Goal: Transaction & Acquisition: Purchase product/service

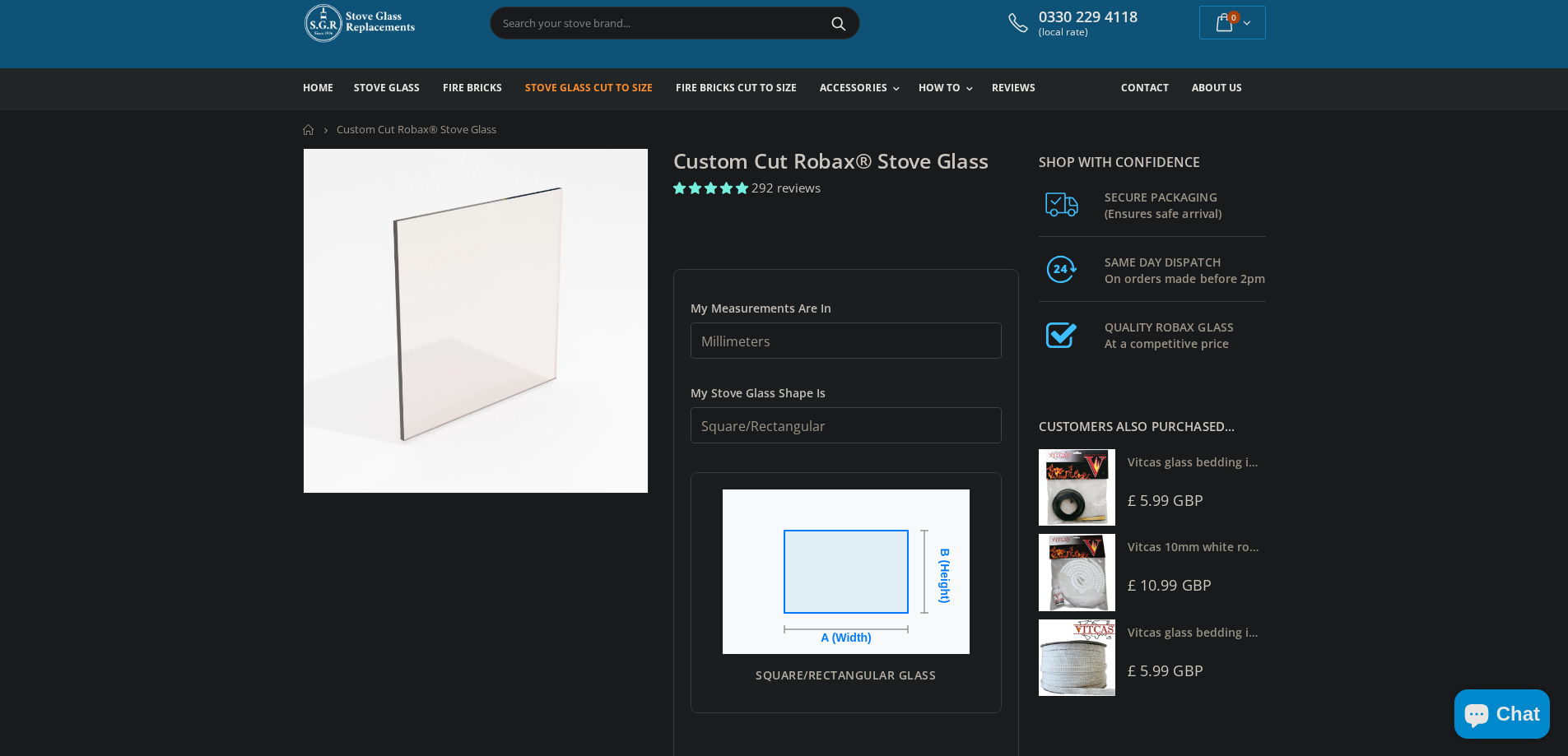
scroll to position [82, 0]
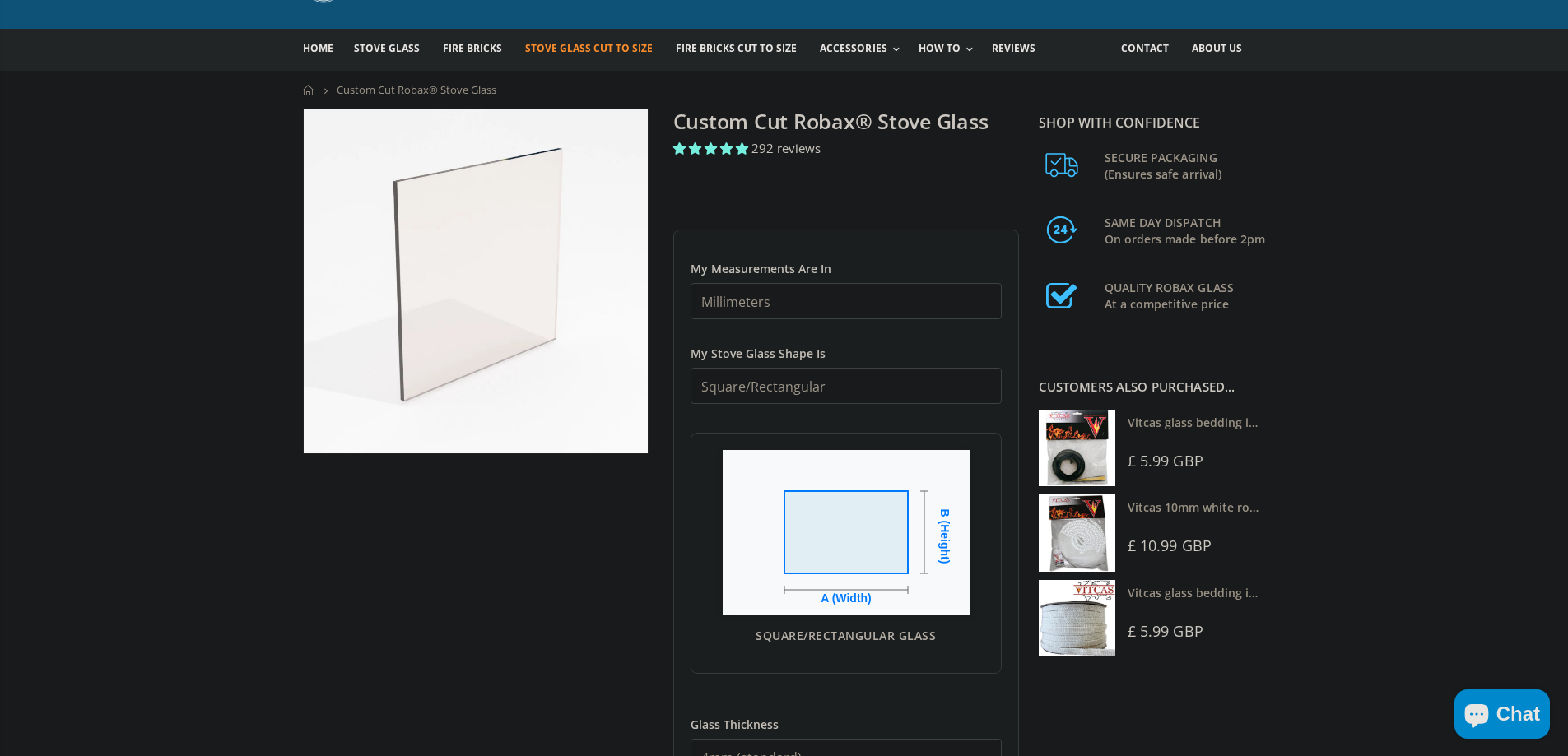
click at [793, 382] on select "Square/Rectangular Arched Half Arch Both Top Corners Cut Single Corner Cut Slop…" at bounding box center [846, 385] width 311 height 36
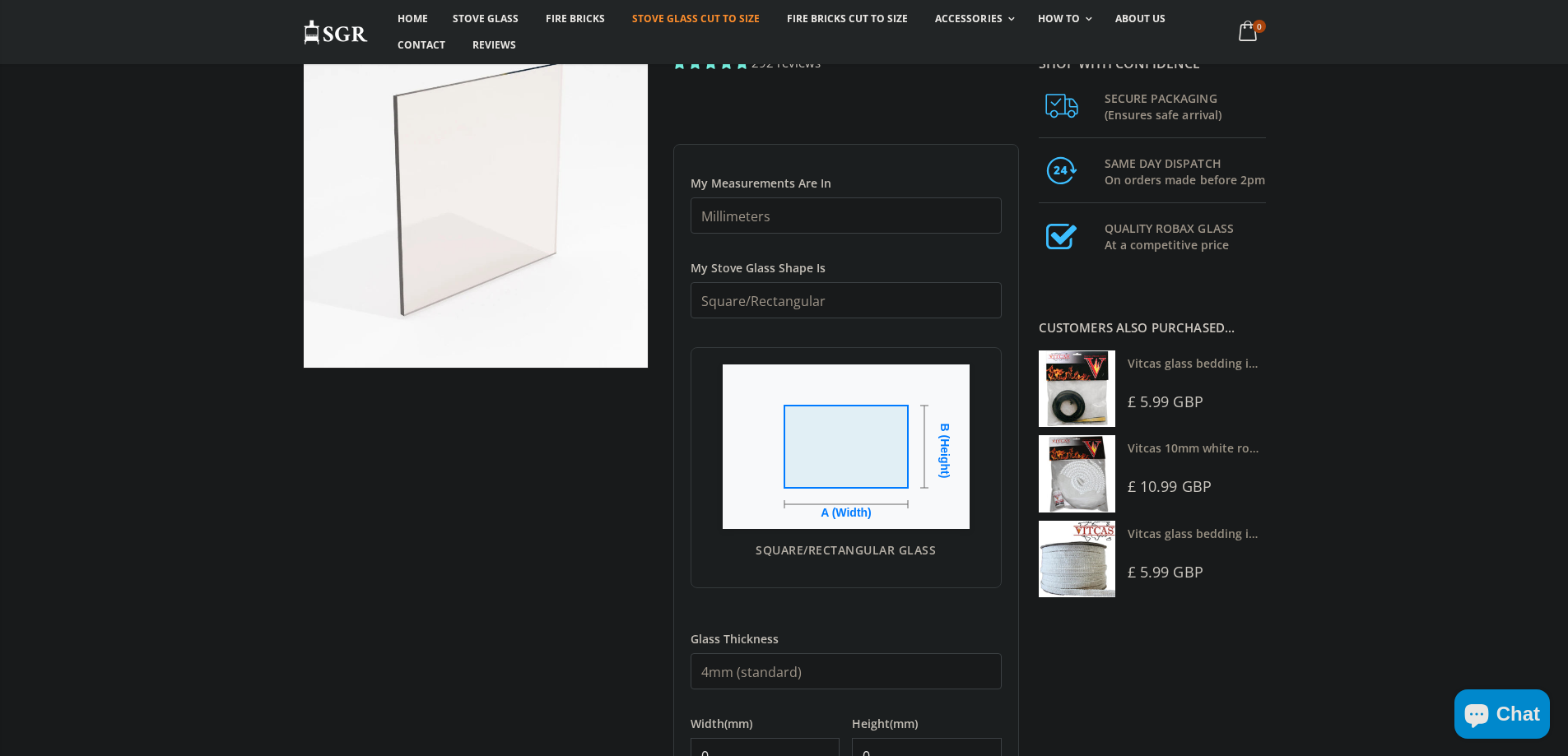
scroll to position [246, 0]
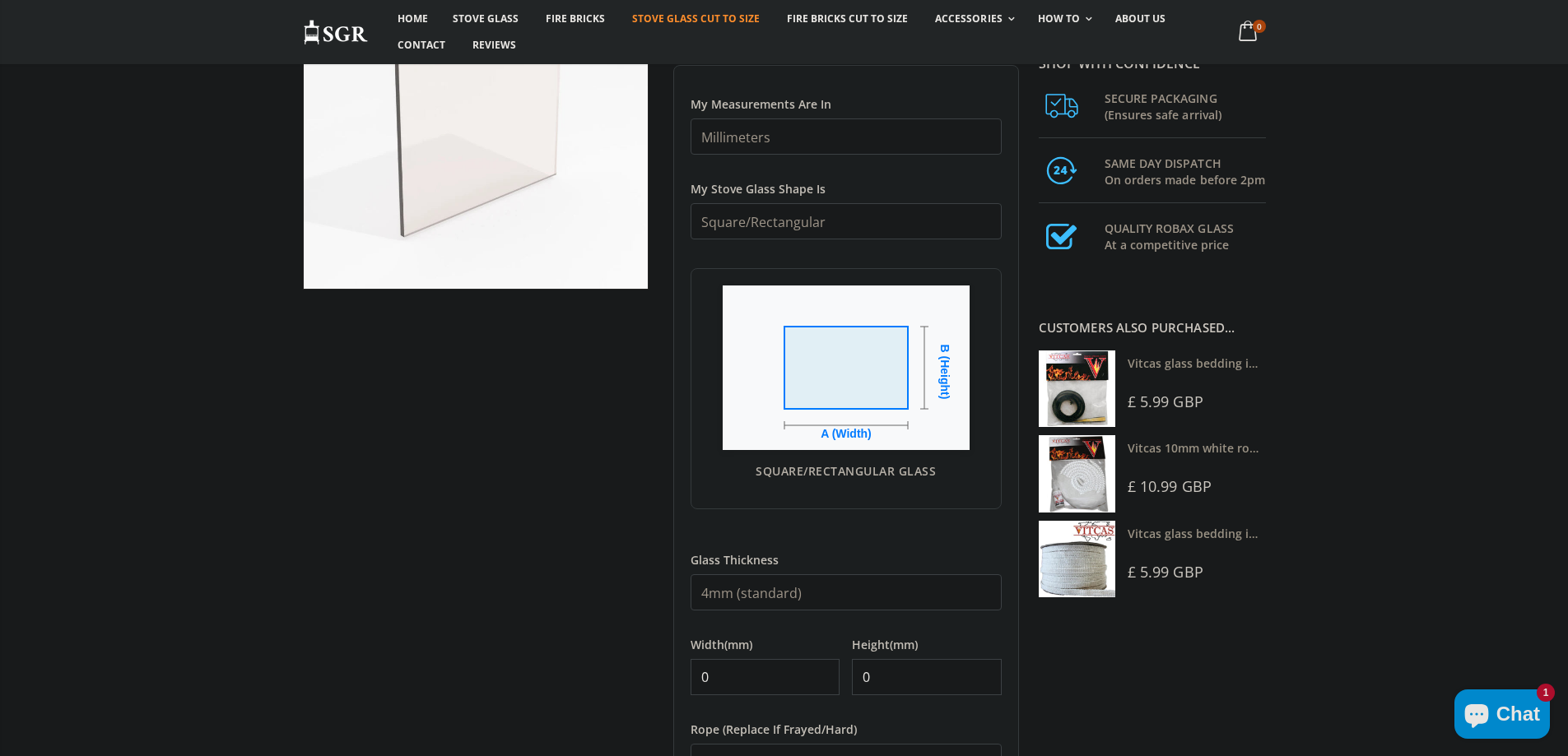
click at [821, 591] on select "4mm (standard) 5mm (gas fires with baffled flue) 3mm (For Use In Stoves With Th…" at bounding box center [846, 592] width 311 height 36
click at [820, 587] on select "4mm (standard) 5mm (gas fires with baffled flue) 3mm (For Use In Stoves With Th…" at bounding box center [846, 592] width 311 height 36
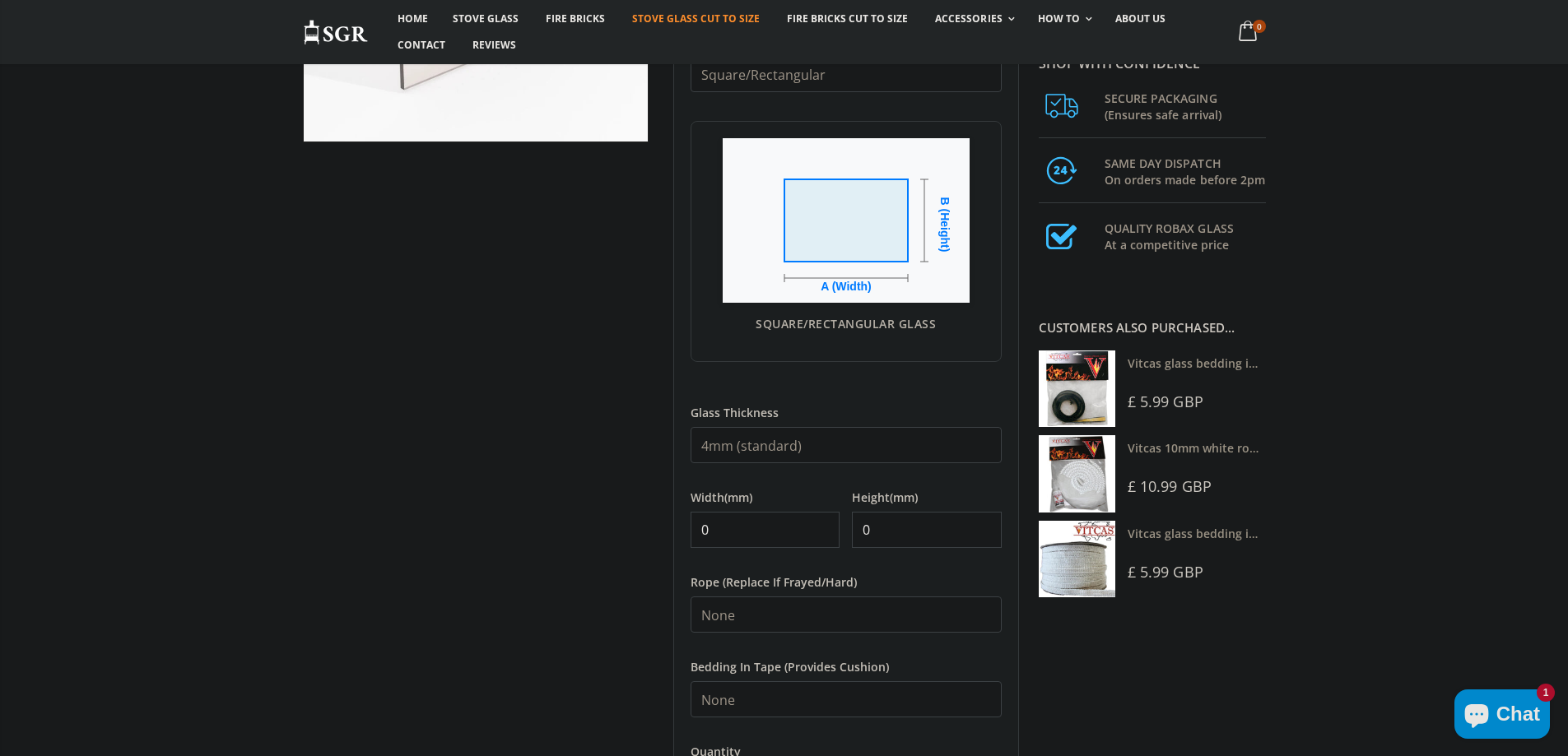
scroll to position [412, 0]
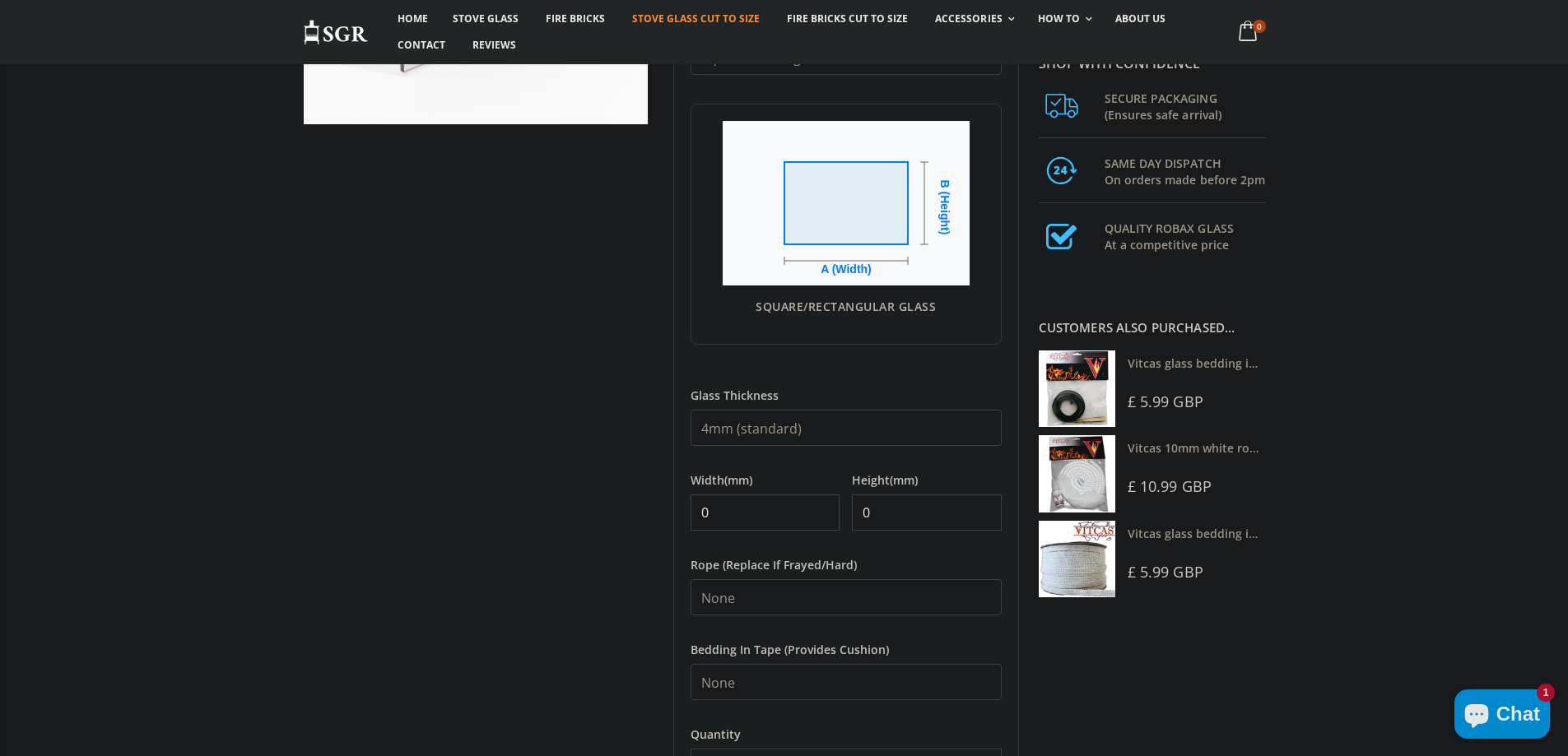
drag, startPoint x: 733, startPoint y: 522, endPoint x: 598, endPoint y: 510, distance: 135.5
click at [621, 510] on div "Custom Cut Robax® Stove Glass 292 reviews Pool Type Default Title Pool #1 Pool …" at bounding box center [660, 368] width 740 height 1177
drag, startPoint x: 753, startPoint y: 511, endPoint x: 739, endPoint y: 513, distance: 14.1
click at [753, 511] on input "0" at bounding box center [765, 512] width 149 height 36
drag, startPoint x: 737, startPoint y: 513, endPoint x: 698, endPoint y: 518, distance: 39.3
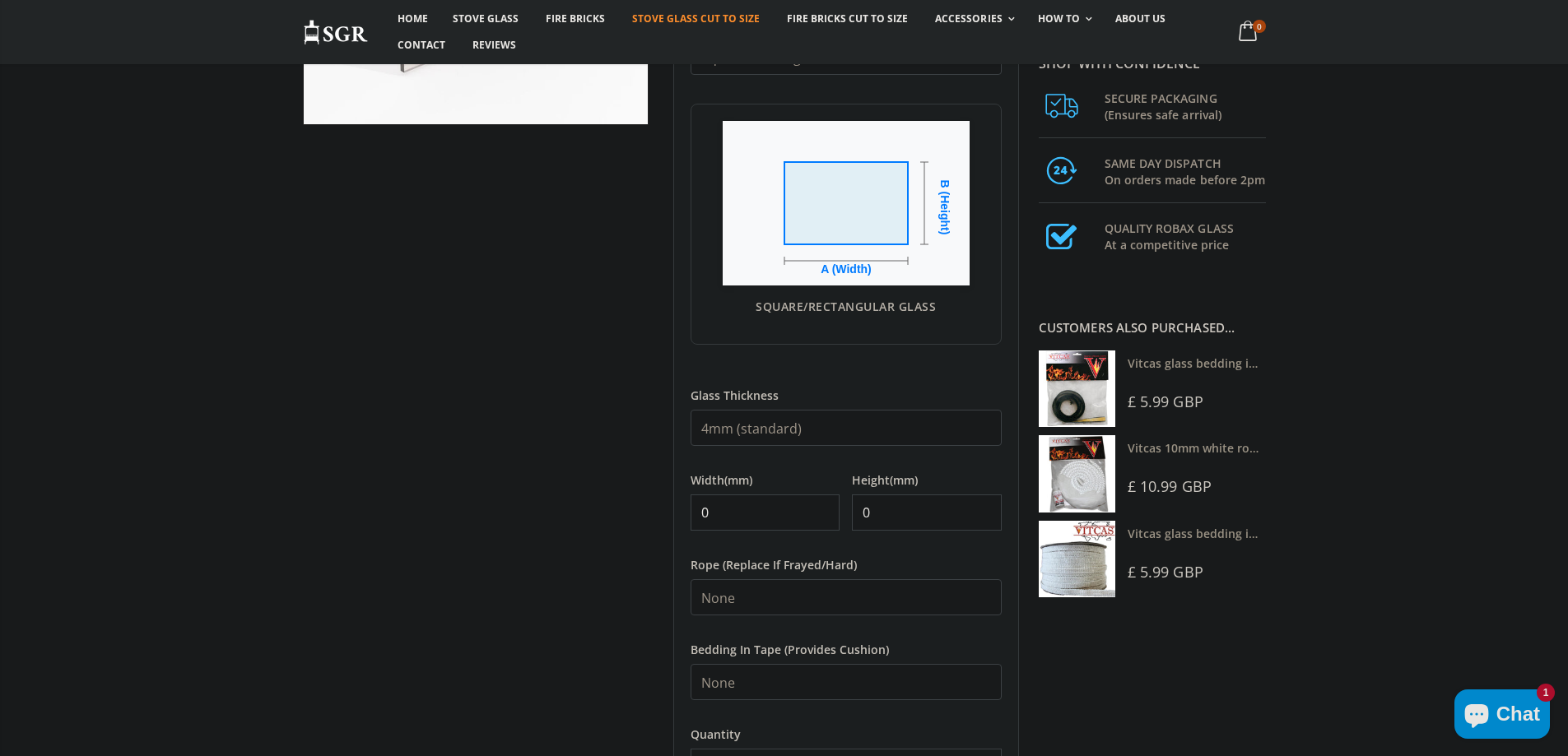
click at [698, 518] on input "0" at bounding box center [765, 512] width 149 height 36
type input "250"
click at [893, 517] on input "0" at bounding box center [926, 512] width 149 height 36
drag, startPoint x: 865, startPoint y: 524, endPoint x: 842, endPoint y: 528, distance: 23.3
click at [842, 528] on div "Width (mm) 250 Height (mm) 0" at bounding box center [846, 494] width 311 height 73
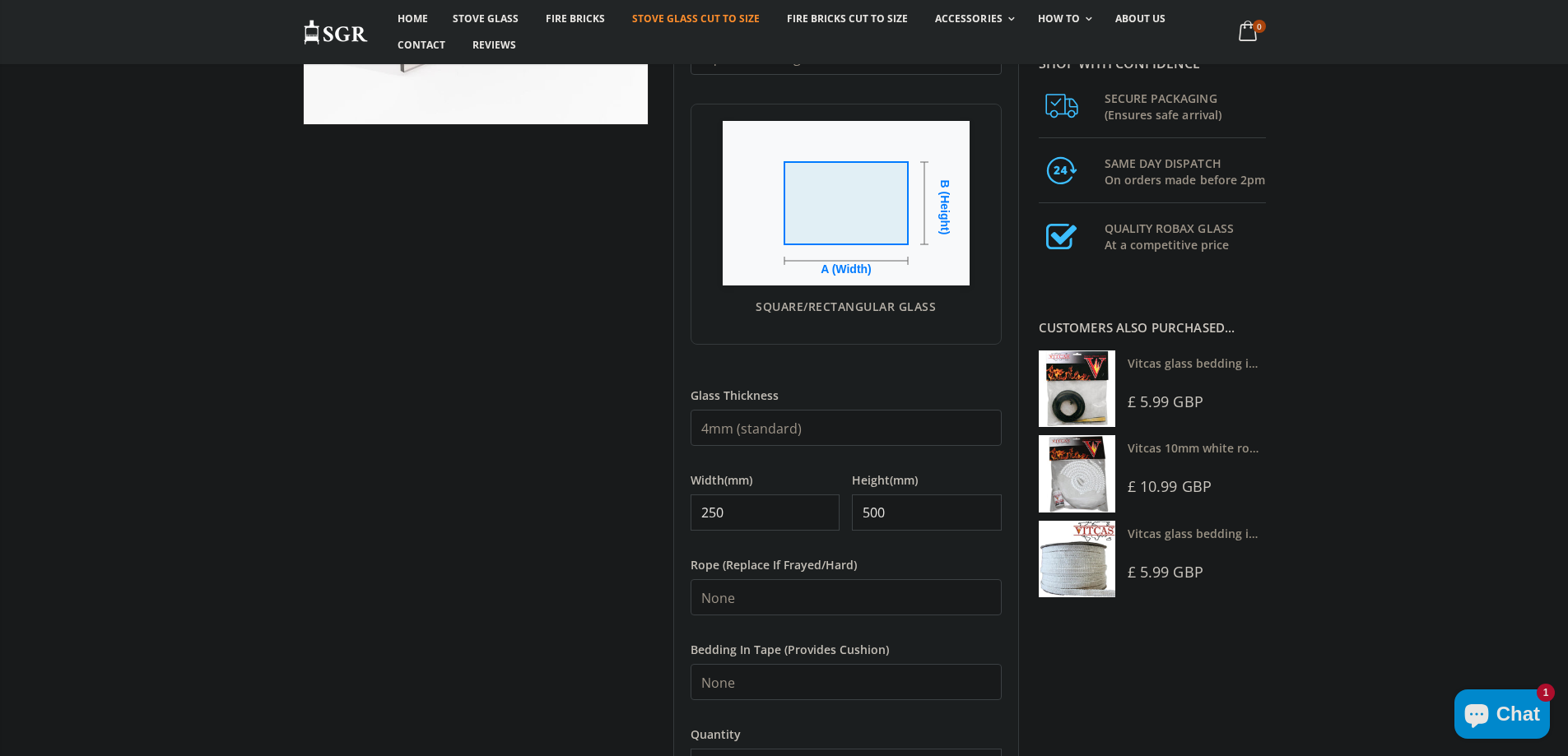
click at [802, 580] on select "None 3mm White 6mm White 8mm White 10mm White 12mm White 6mm Black 8mm Black 10…" at bounding box center [846, 597] width 311 height 36
click at [600, 557] on div at bounding box center [475, 350] width 371 height 1141
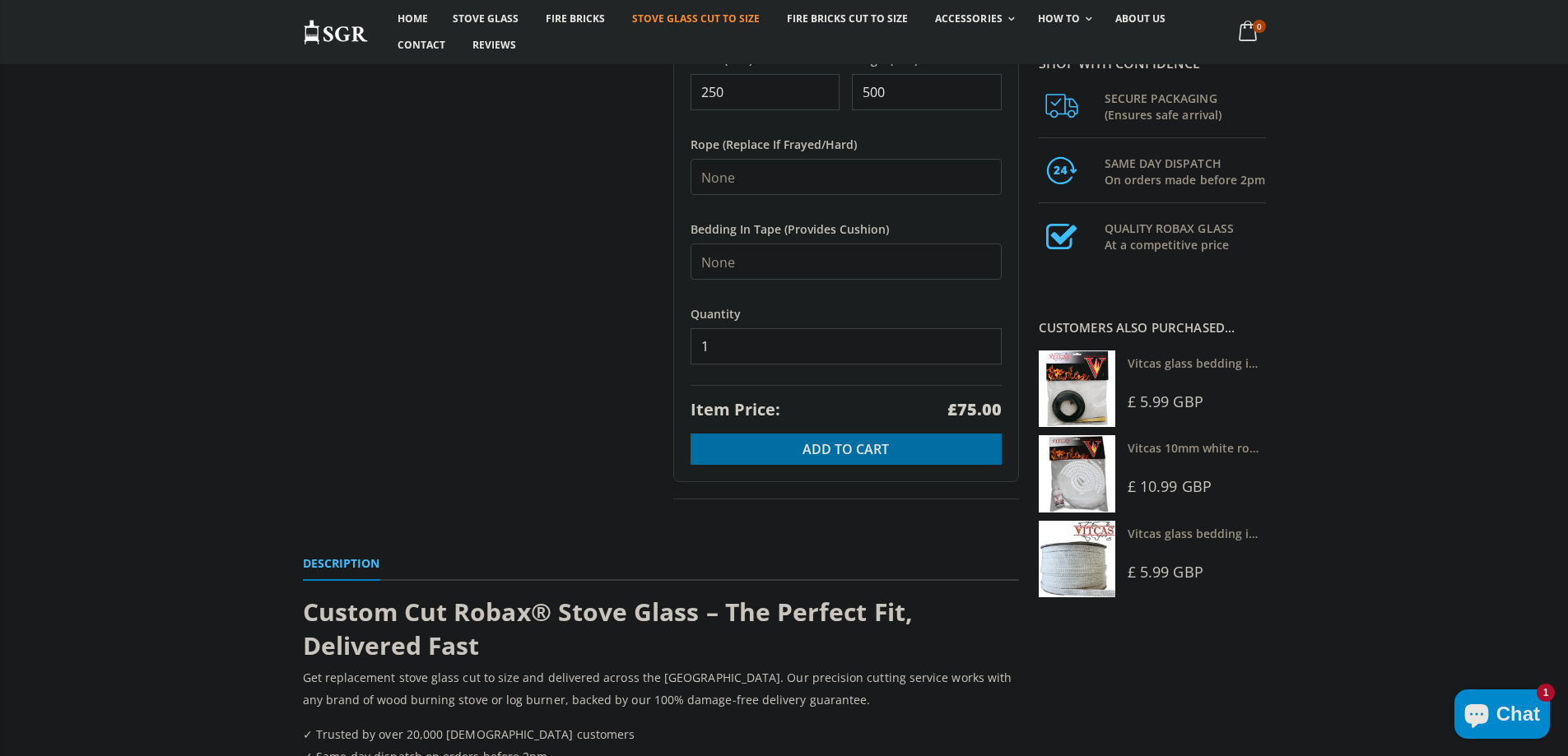
scroll to position [766, 0]
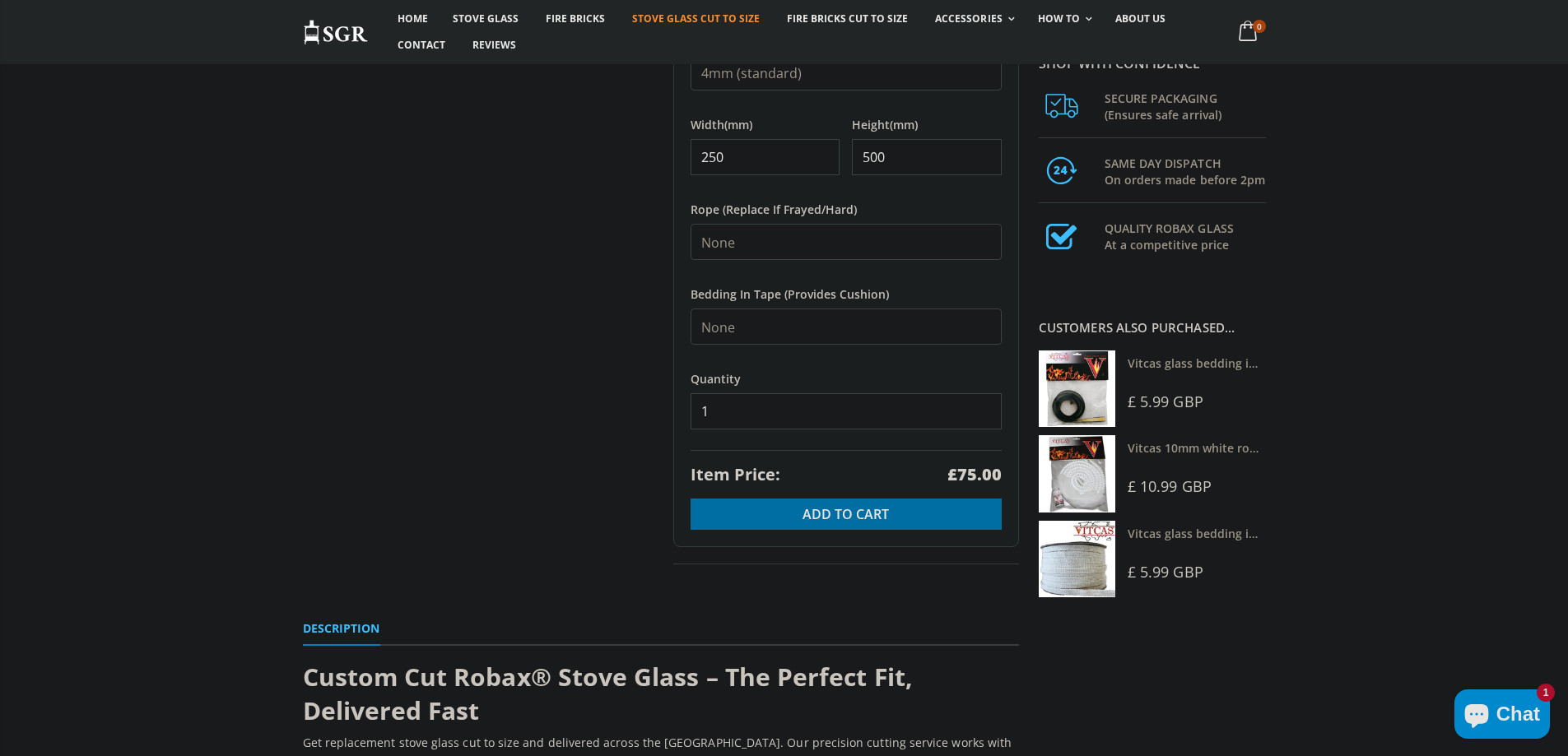
drag, startPoint x: 905, startPoint y: 162, endPoint x: 789, endPoint y: 178, distance: 117.1
click at [791, 178] on div "My Measurements Are In Millimeters Centimeters Inches For inches, please enter …" at bounding box center [845, 45] width 345 height 1002
drag, startPoint x: 906, startPoint y: 163, endPoint x: 793, endPoint y: 174, distance: 113.5
click at [793, 174] on div "Width (mm) 250 Height (mm) 250" at bounding box center [846, 139] width 311 height 73
type input "500"
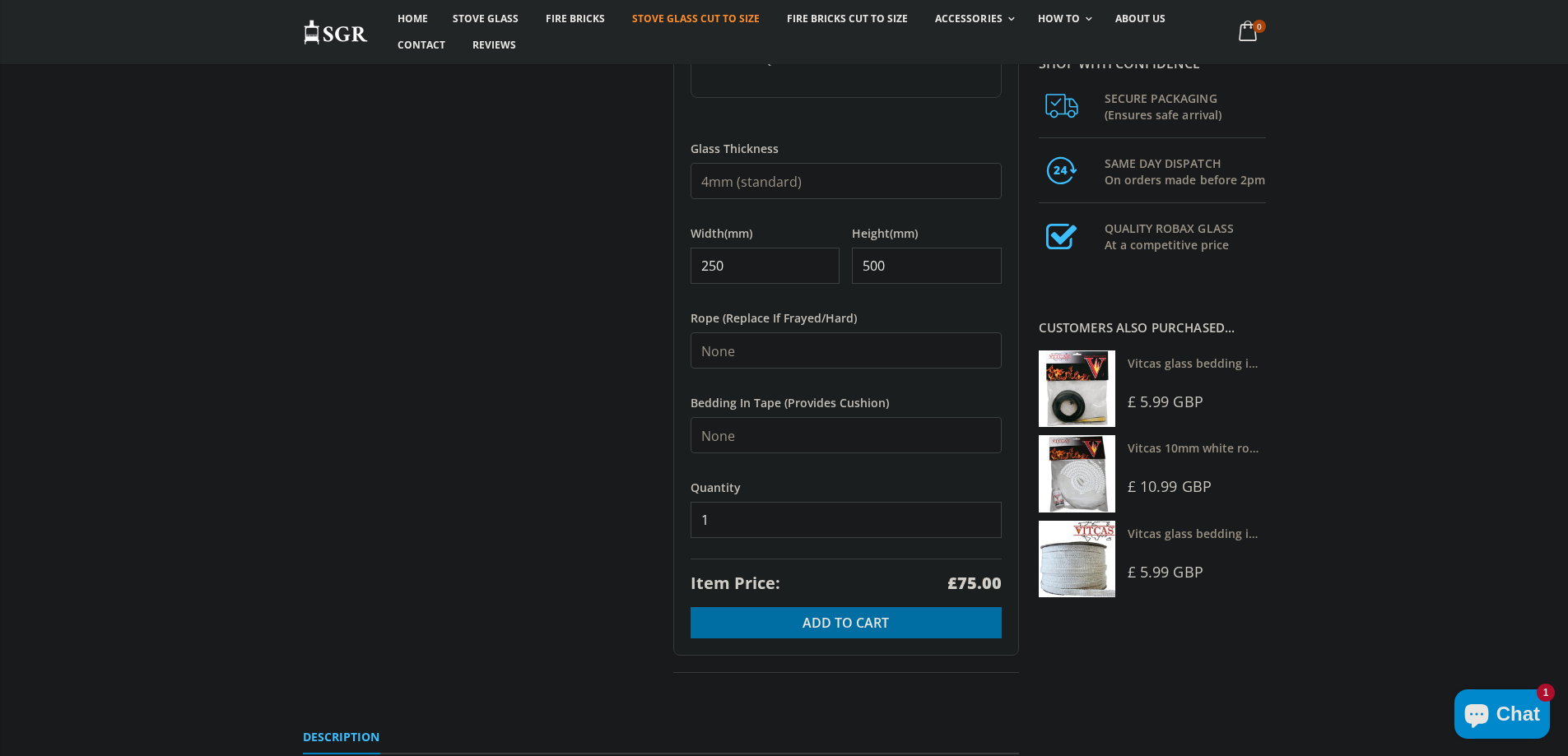
scroll to position [707, 0]
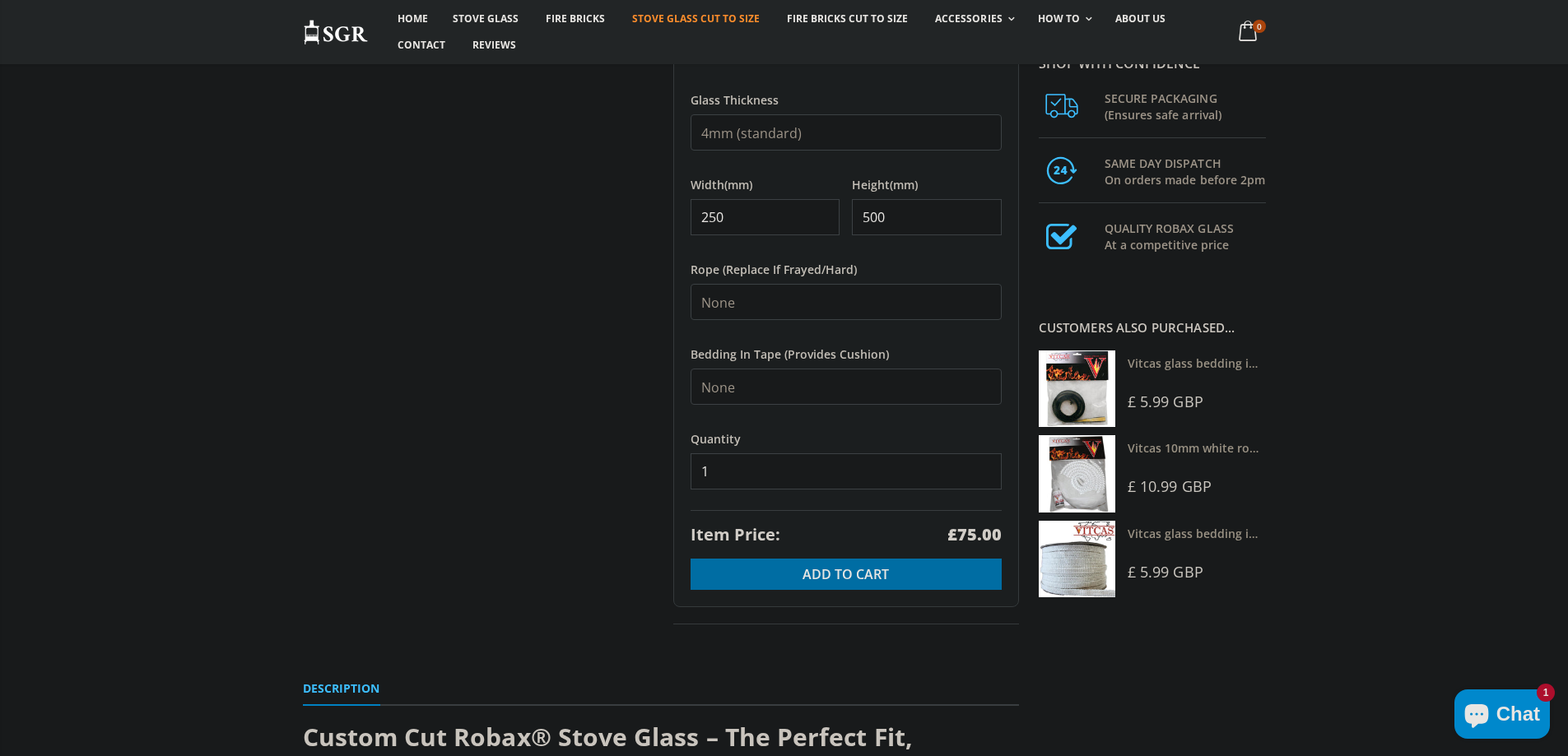
click at [780, 141] on select "4mm (standard) 5mm (gas fires with baffled flue) 3mm (For Use In Stoves With Th…" at bounding box center [846, 132] width 311 height 36
click at [690, 114] on select "4mm (standard) 5mm (gas fires with baffled flue) 3mm (For Use In Stoves With Th…" at bounding box center [846, 132] width 311 height 36
click at [849, 127] on select "4mm (standard) 5mm (gas fires with baffled flue) 3mm (For Use In Stoves With Th…" at bounding box center [846, 132] width 311 height 36
click at [690, 114] on select "4mm (standard) 5mm (gas fires with baffled flue) 3mm (For Use In Stoves With Th…" at bounding box center [846, 132] width 311 height 36
click at [872, 142] on select "4mm (standard) 5mm (gas fires with baffled flue) 3mm (For Use In Stoves With Th…" at bounding box center [846, 132] width 311 height 36
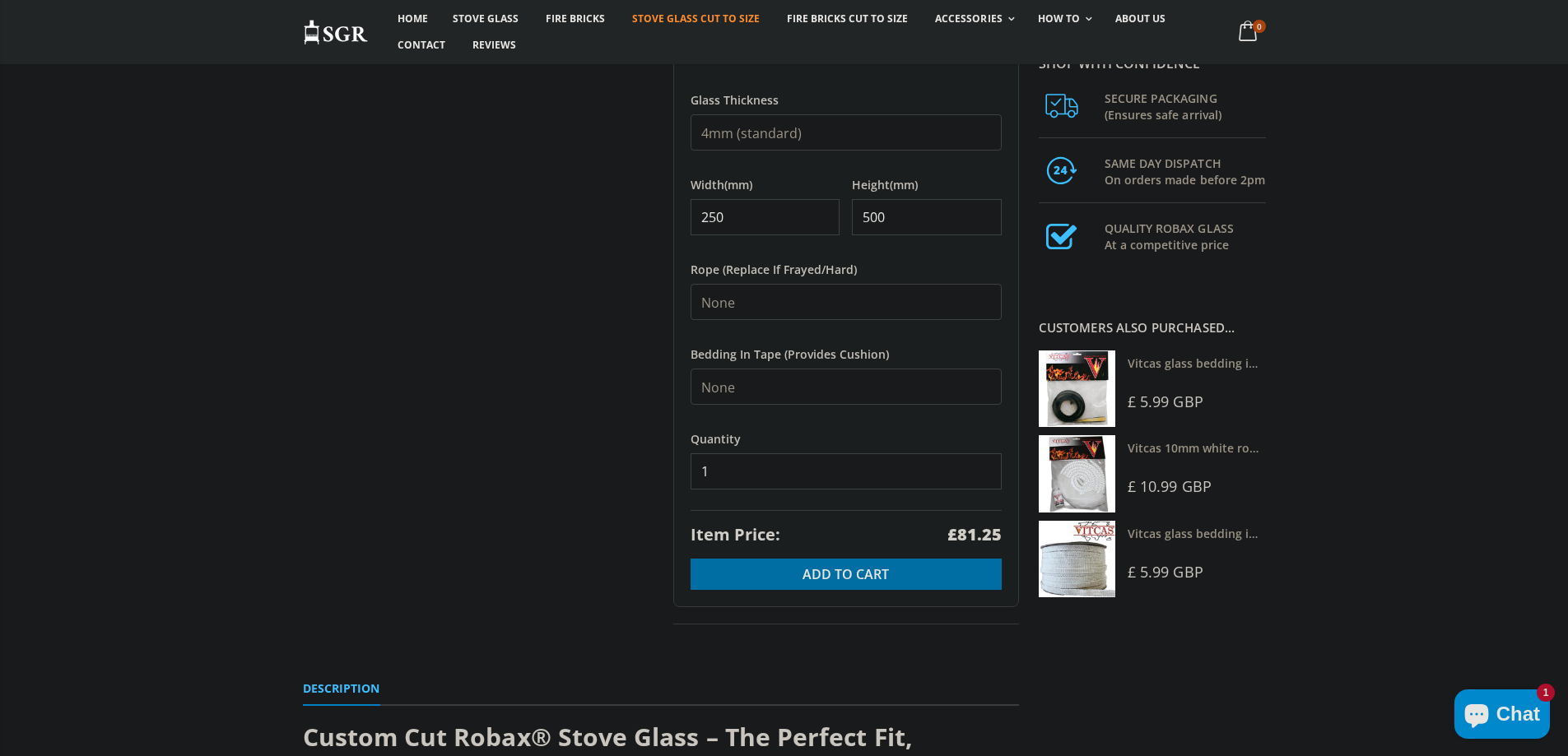
click at [690, 114] on select "4mm (standard) 5mm (gas fires with baffled flue) 3mm (For Use In Stoves With Th…" at bounding box center [846, 132] width 311 height 36
click at [851, 125] on select "4mm (standard) 5mm (gas fires with baffled flue) 3mm (For Use In Stoves With Th…" at bounding box center [846, 132] width 311 height 36
select select "5mm"
click at [690, 114] on select "4mm (standard) 5mm (gas fires with baffled flue) 3mm (For Use In Stoves With Th…" at bounding box center [846, 132] width 311 height 36
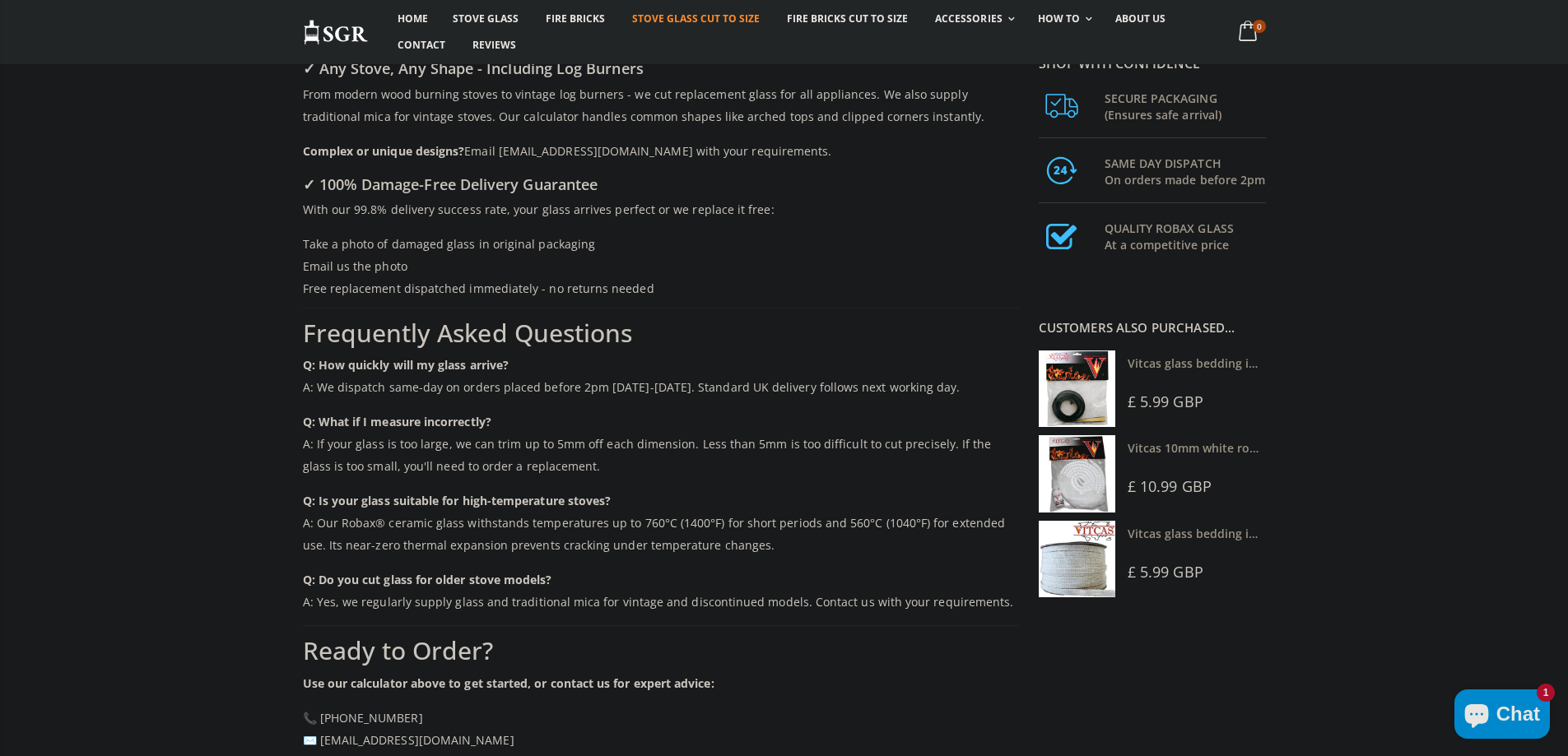
scroll to position [2426, 0]
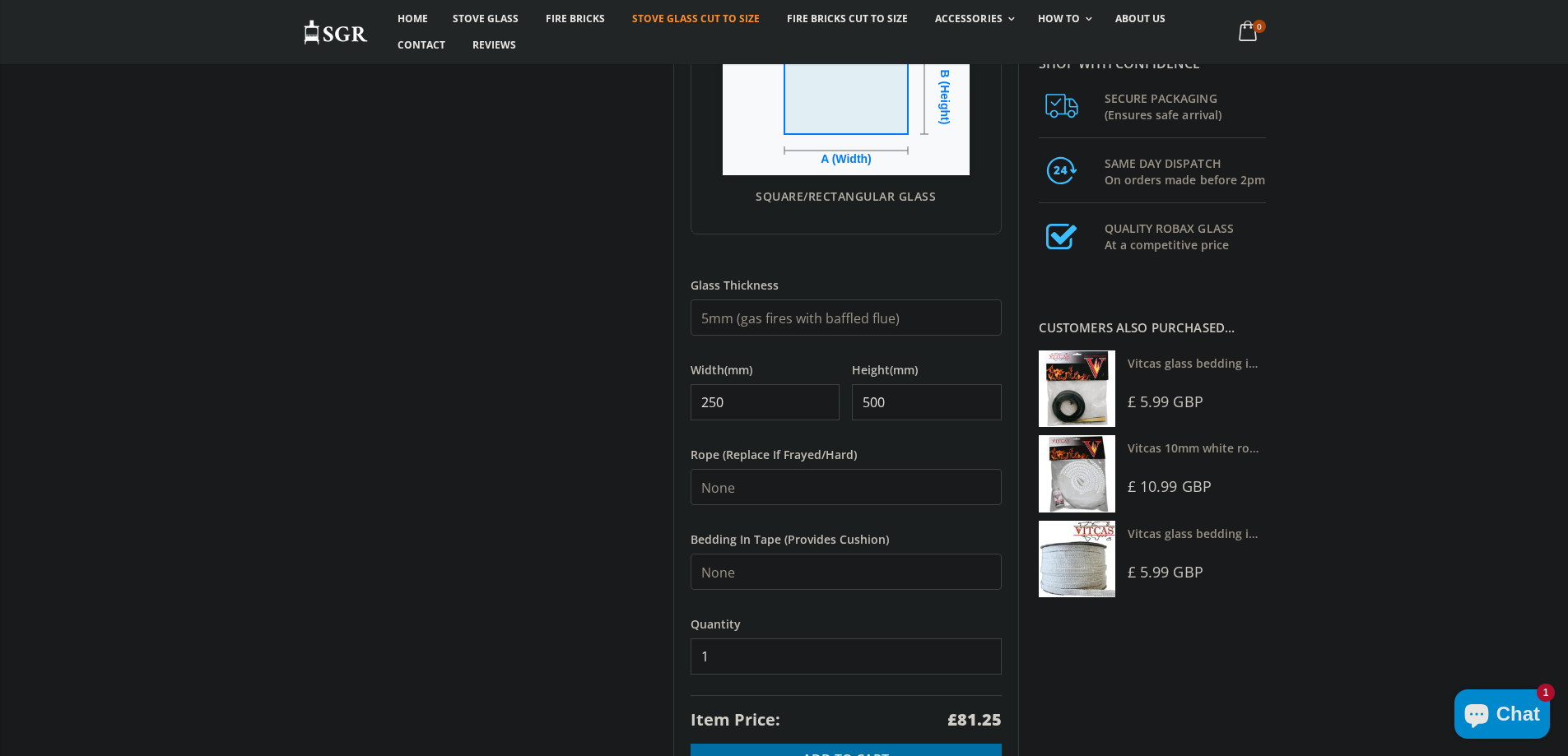
scroll to position [565, 0]
